Goal: Find specific page/section: Find specific page/section

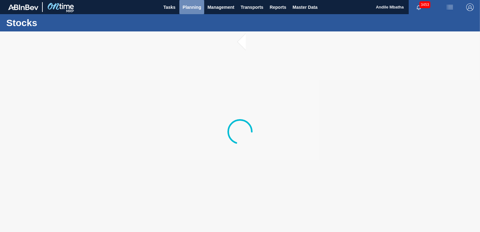
click at [192, 8] on span "Planning" at bounding box center [192, 7] width 19 height 8
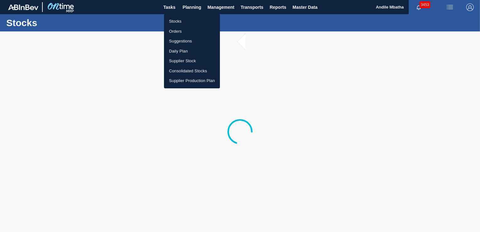
click at [190, 19] on li "Stocks" at bounding box center [192, 21] width 56 height 10
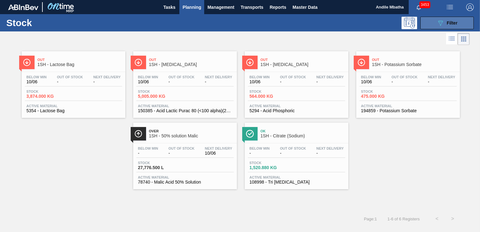
click at [442, 22] on icon at bounding box center [441, 22] width 5 height 5
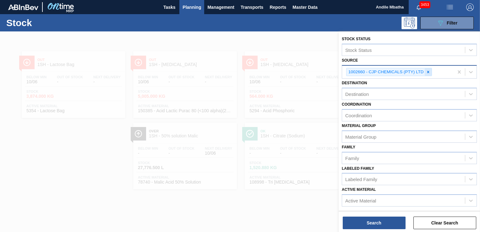
click at [429, 72] on icon at bounding box center [428, 72] width 4 height 4
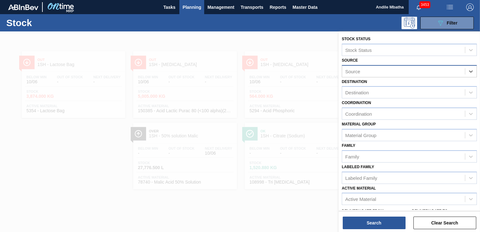
click at [382, 71] on div "Source" at bounding box center [403, 71] width 123 height 9
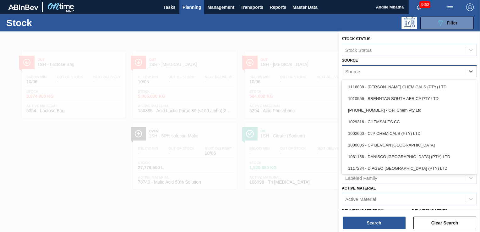
type input "g"
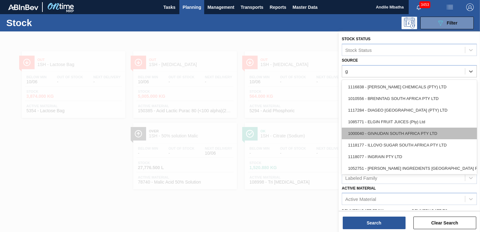
click at [396, 133] on div "1000040 - GIVAUDAN SOUTH AFRICA PTY LTD" at bounding box center [409, 134] width 135 height 12
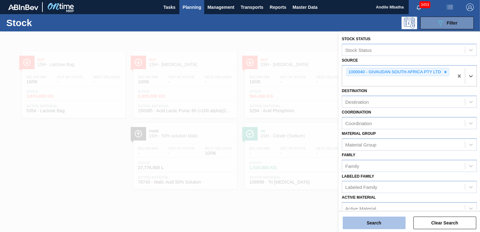
click at [368, 226] on button "Search" at bounding box center [374, 223] width 63 height 13
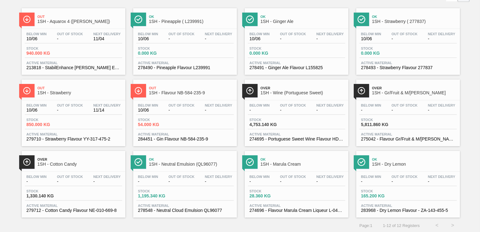
scroll to position [43, 0]
click at [53, 191] on span "Stock" at bounding box center [48, 191] width 44 height 4
